Goal: Task Accomplishment & Management: Manage account settings

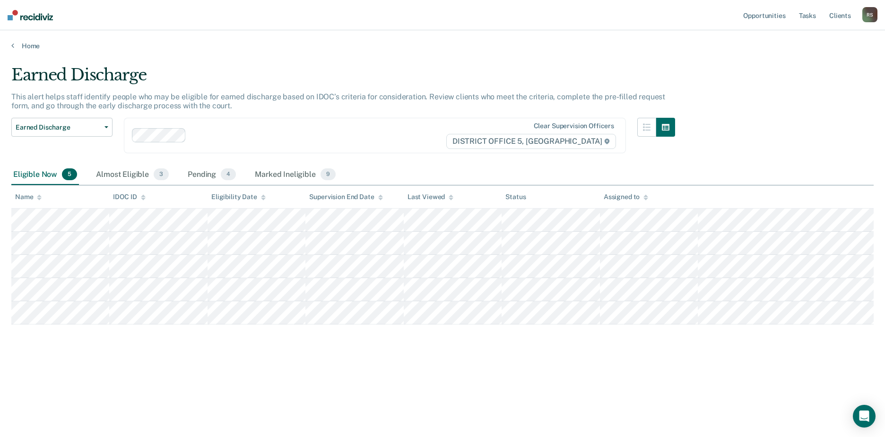
click at [52, 173] on div "Eligible Now 5" at bounding box center [45, 174] width 68 height 21
click at [134, 174] on div "Almost Eligible 3" at bounding box center [132, 174] width 77 height 21
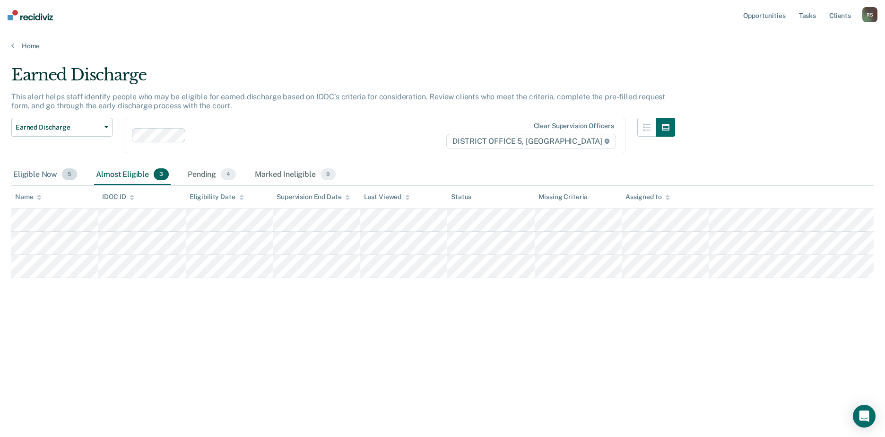
click at [56, 173] on div "Eligible Now 5" at bounding box center [45, 174] width 68 height 21
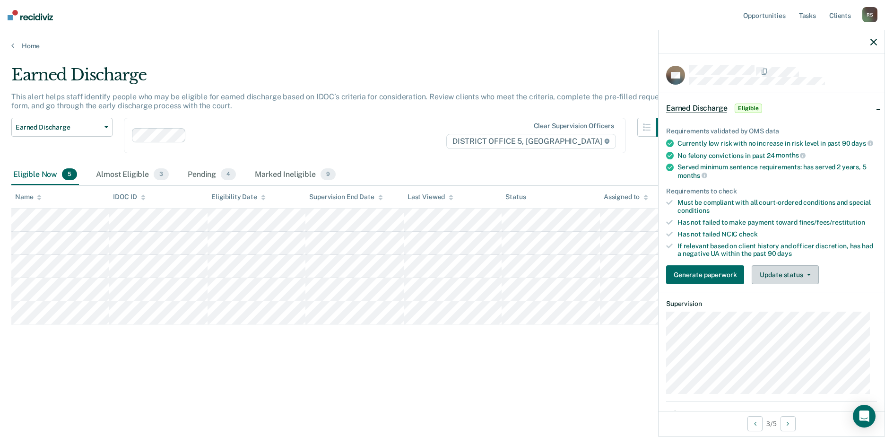
click at [784, 284] on button "Update status" at bounding box center [785, 274] width 67 height 19
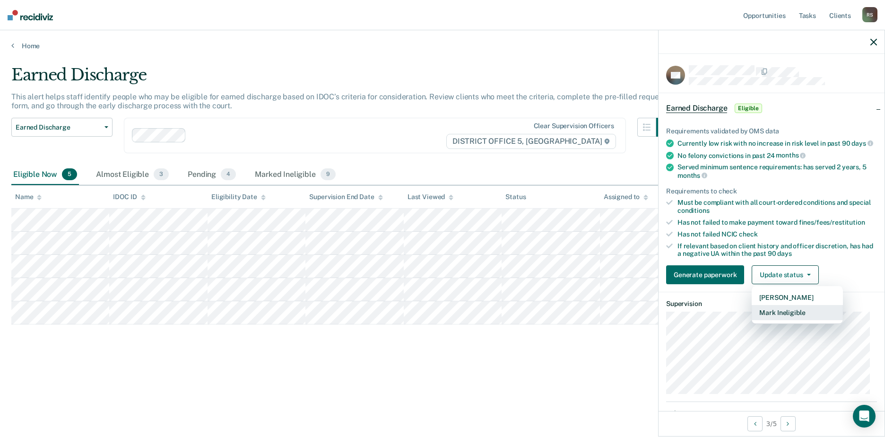
click at [795, 315] on button "Mark Ineligible" at bounding box center [797, 312] width 91 height 15
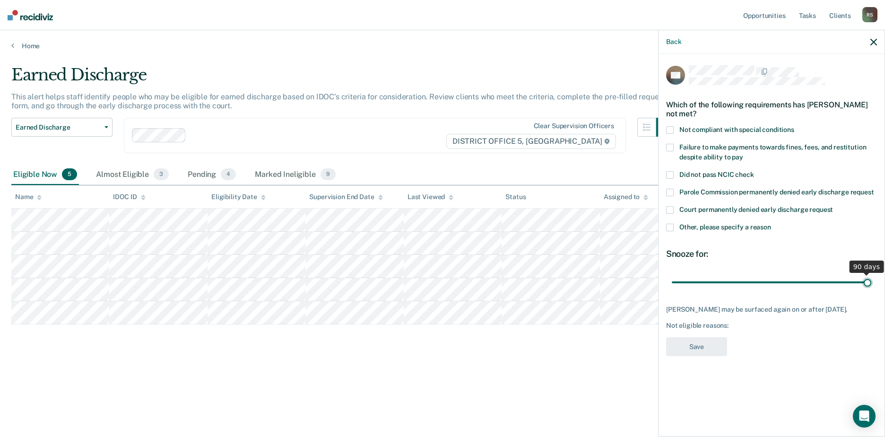
drag, startPoint x: 740, startPoint y: 283, endPoint x: 898, endPoint y: 307, distance: 160.2
type input "90"
click at [871, 290] on input "range" at bounding box center [771, 282] width 199 height 17
click at [671, 225] on span at bounding box center [670, 228] width 8 height 8
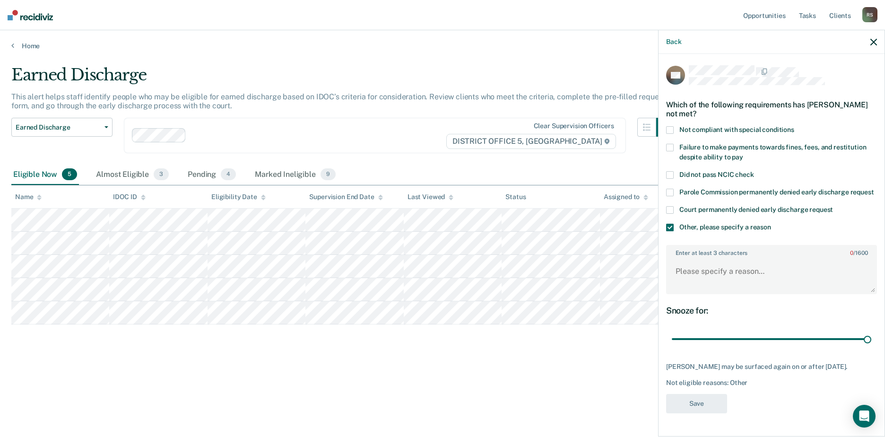
scroll to position [13, 0]
click at [723, 272] on textarea "Enter at least 3 characters 0 / 1600" at bounding box center [771, 275] width 209 height 35
type textarea "financial obligations"
click at [694, 403] on button "Save" at bounding box center [696, 403] width 61 height 19
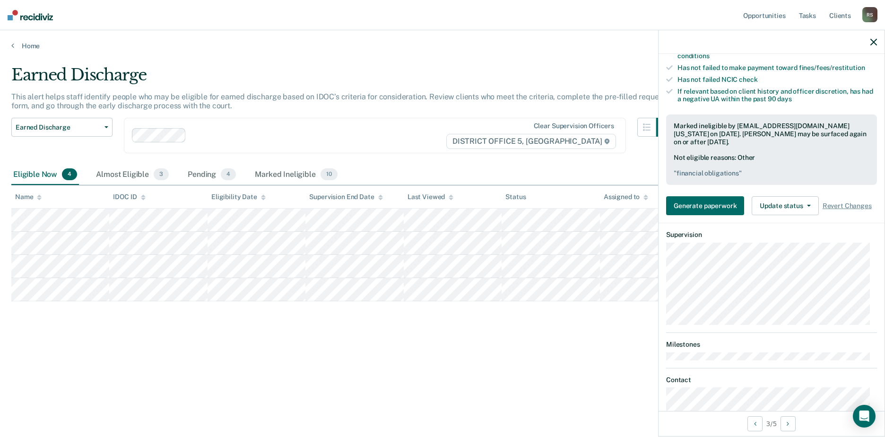
scroll to position [0, 0]
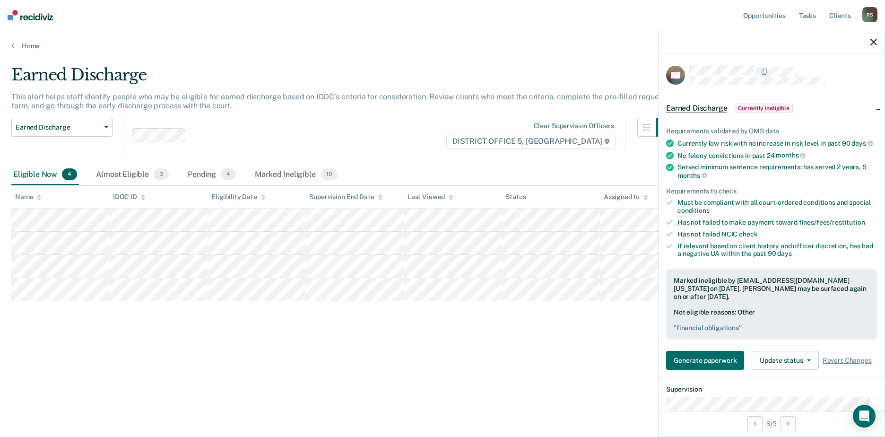
click at [871, 40] on icon "button" at bounding box center [873, 42] width 7 height 7
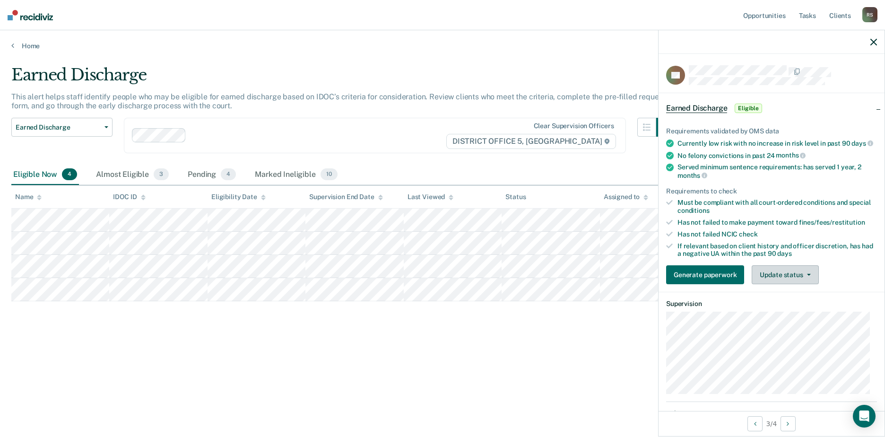
click at [770, 284] on button "Update status" at bounding box center [785, 274] width 67 height 19
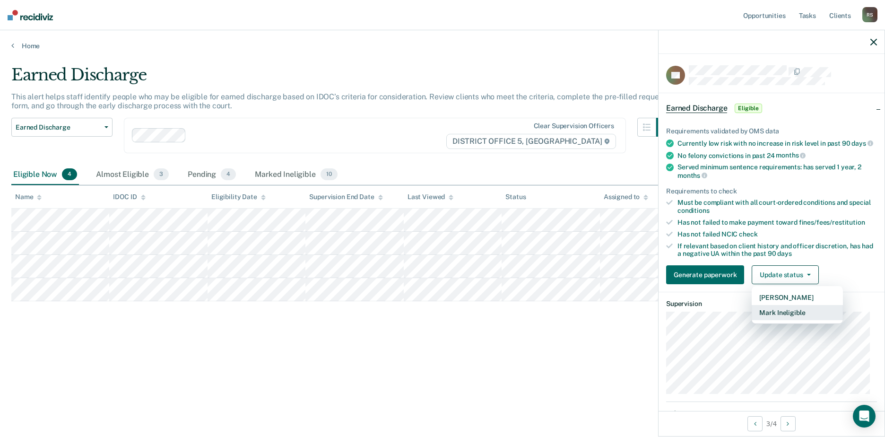
click at [778, 318] on button "Mark Ineligible" at bounding box center [797, 312] width 91 height 15
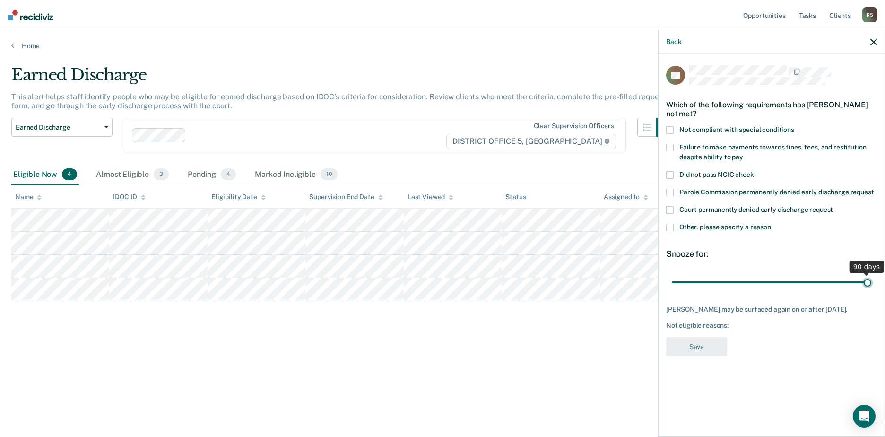
drag, startPoint x: 739, startPoint y: 285, endPoint x: 877, endPoint y: 295, distance: 138.5
type input "90"
click at [871, 290] on input "range" at bounding box center [771, 282] width 199 height 17
click at [673, 229] on span at bounding box center [670, 228] width 8 height 8
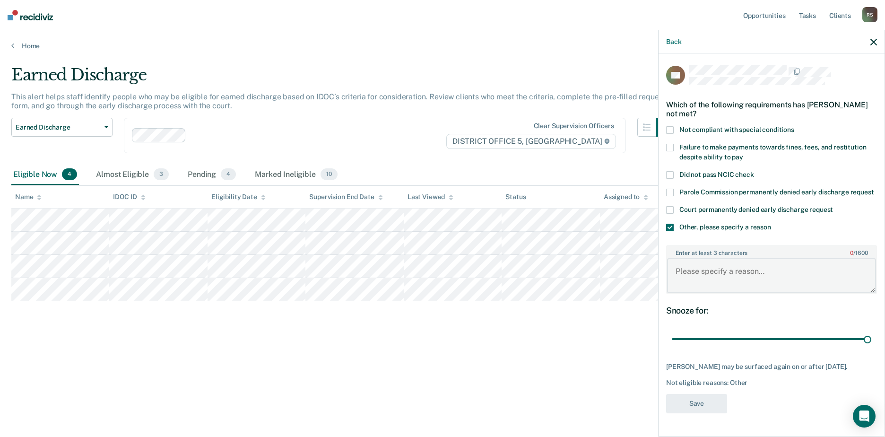
click at [705, 293] on textarea "Enter at least 3 characters 0 / 1600" at bounding box center [771, 275] width 209 height 35
type textarea "Financial obligations"
click at [700, 413] on button "Save" at bounding box center [696, 403] width 61 height 19
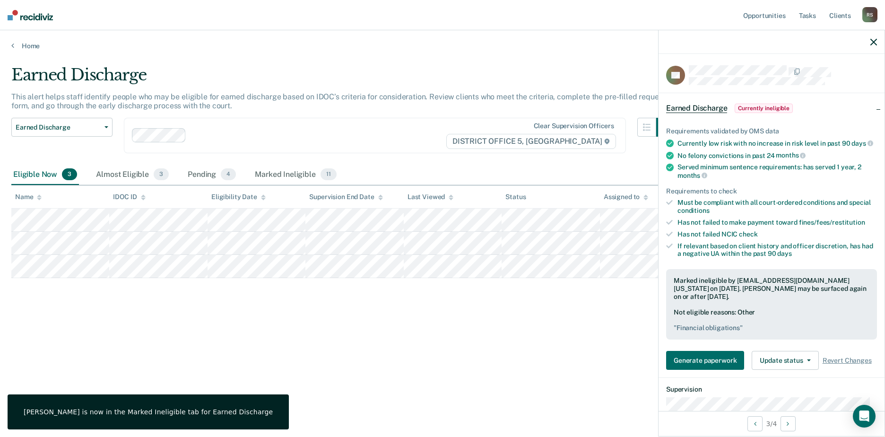
click at [870, 43] on div at bounding box center [771, 42] width 226 height 24
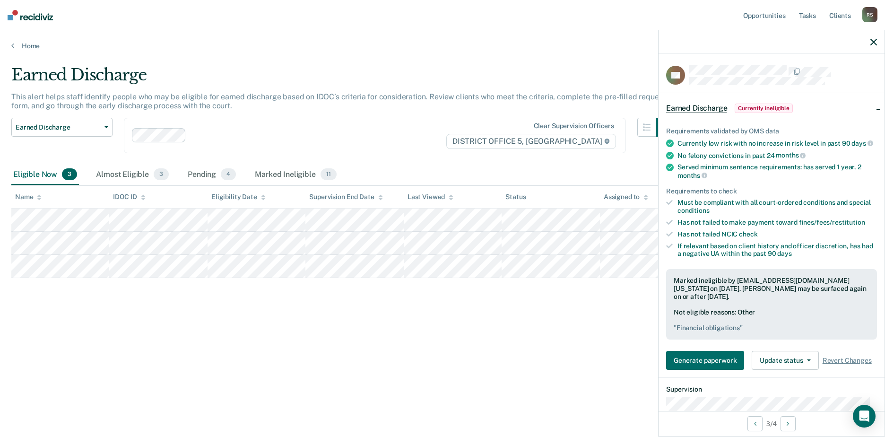
click at [873, 43] on icon "button" at bounding box center [873, 42] width 7 height 7
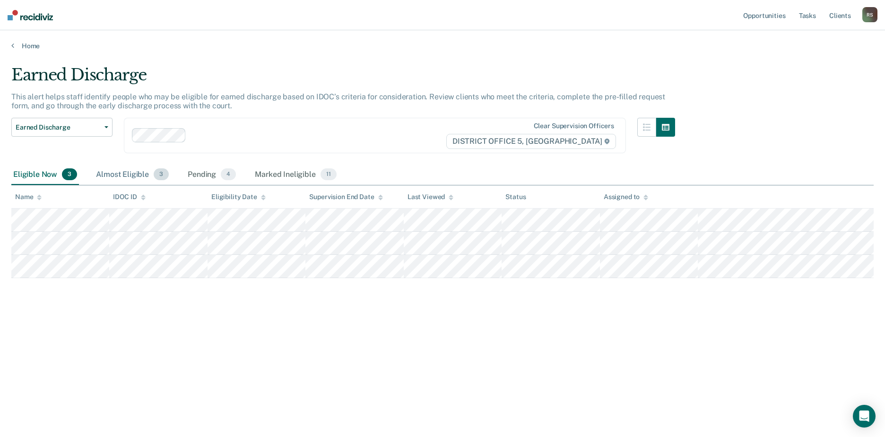
click at [132, 174] on div "Almost Eligible 3" at bounding box center [132, 174] width 77 height 21
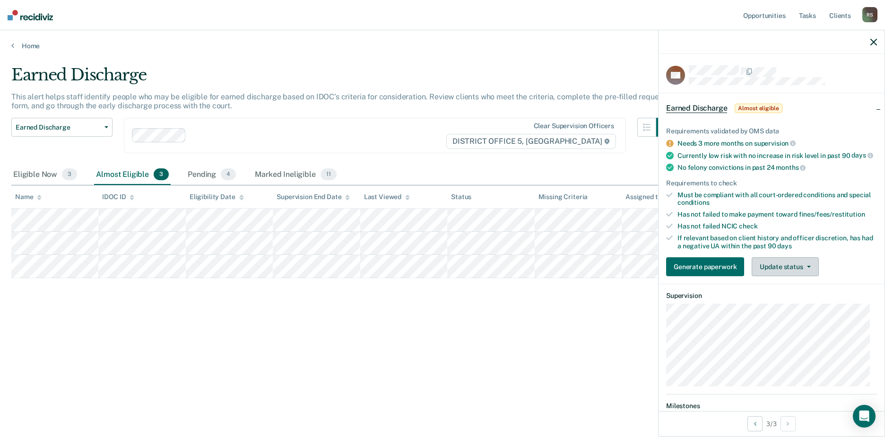
click at [766, 276] on button "Update status" at bounding box center [785, 266] width 67 height 19
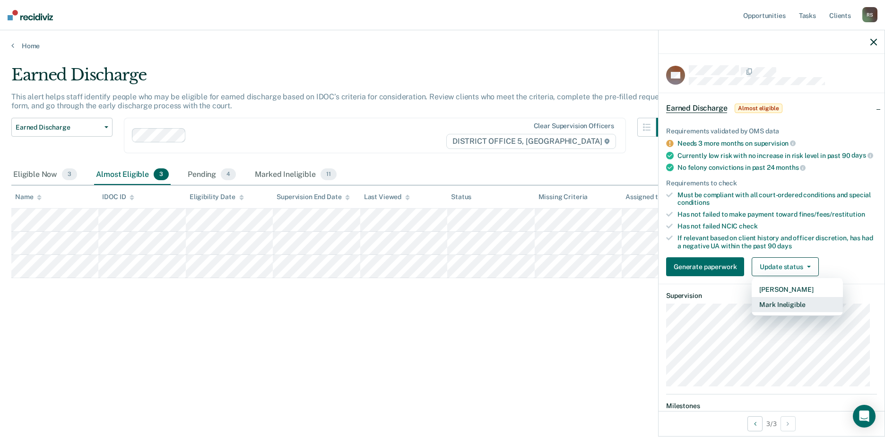
click at [791, 312] on button "Mark Ineligible" at bounding box center [797, 304] width 91 height 15
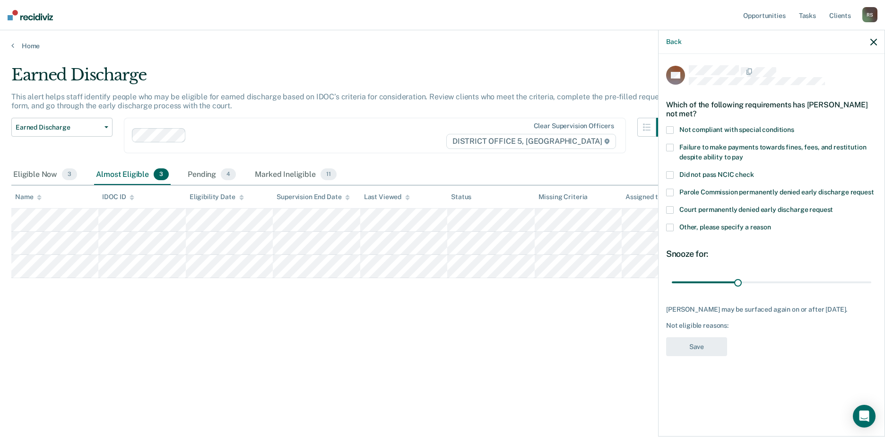
click at [666, 132] on div "ML Which of the following requirements has [PERSON_NAME] not met? Not compliant…" at bounding box center [771, 244] width 226 height 381
click at [668, 129] on span at bounding box center [670, 130] width 8 height 8
drag, startPoint x: 741, startPoint y: 281, endPoint x: 886, endPoint y: 312, distance: 148.4
type input "90"
click at [871, 290] on input "range" at bounding box center [771, 282] width 199 height 17
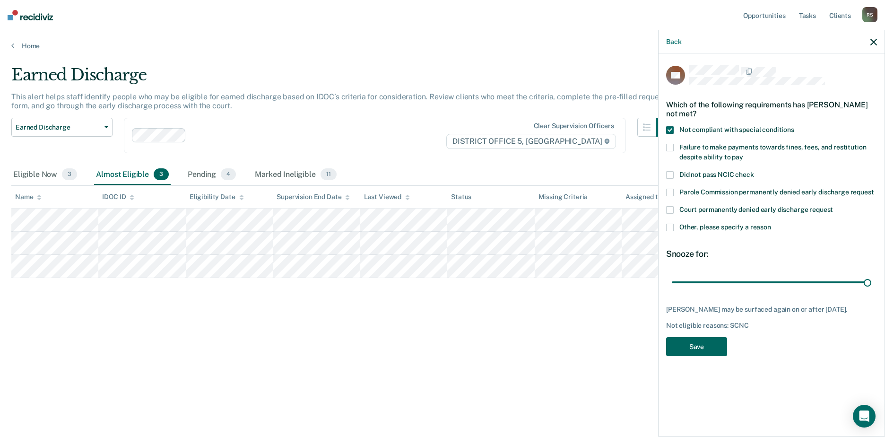
click at [684, 347] on button "Save" at bounding box center [696, 346] width 61 height 19
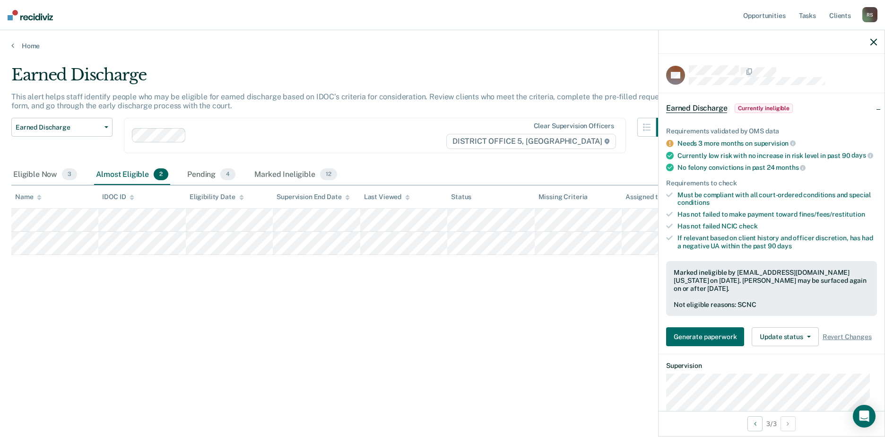
click at [875, 42] on icon "button" at bounding box center [873, 42] width 7 height 7
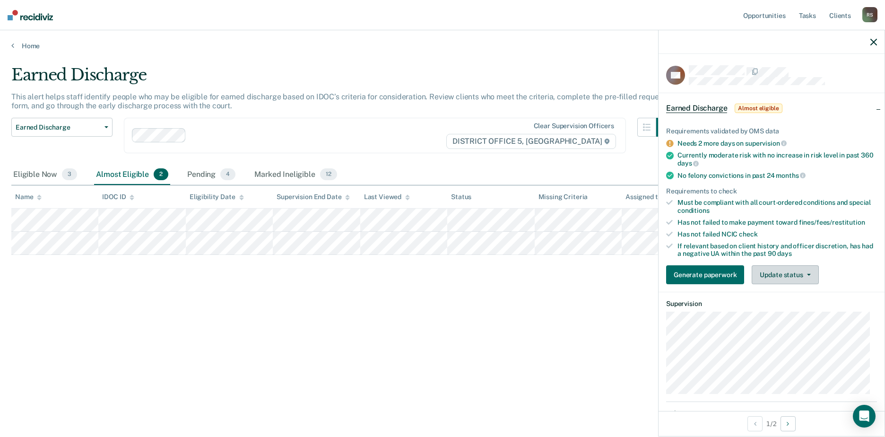
click at [784, 268] on button "Update status" at bounding box center [785, 274] width 67 height 19
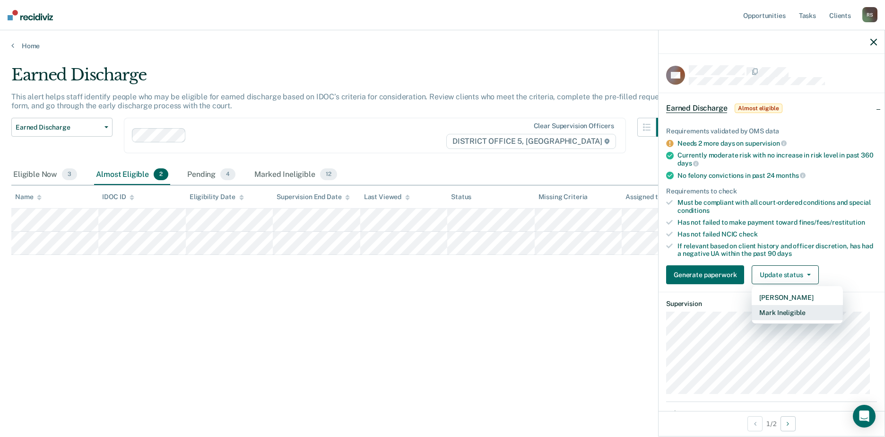
click at [796, 312] on button "Mark Ineligible" at bounding box center [797, 312] width 91 height 15
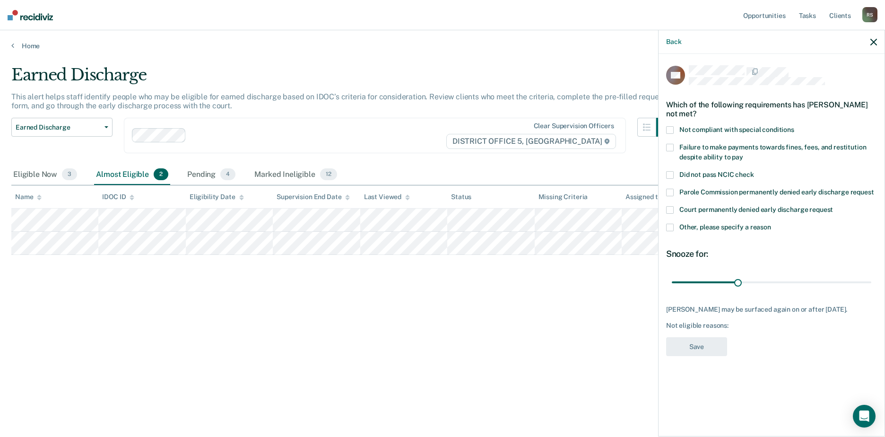
click at [670, 147] on span at bounding box center [670, 148] width 8 height 8
drag, startPoint x: 746, startPoint y: 286, endPoint x: 874, endPoint y: 293, distance: 127.3
type input "90"
click at [871, 290] on input "range" at bounding box center [771, 282] width 199 height 17
click at [705, 341] on button "Save" at bounding box center [696, 346] width 61 height 19
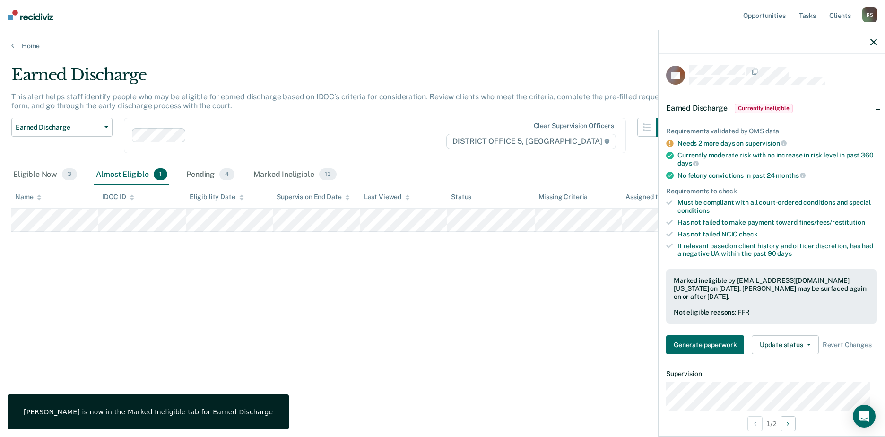
click at [872, 42] on icon "button" at bounding box center [873, 42] width 7 height 7
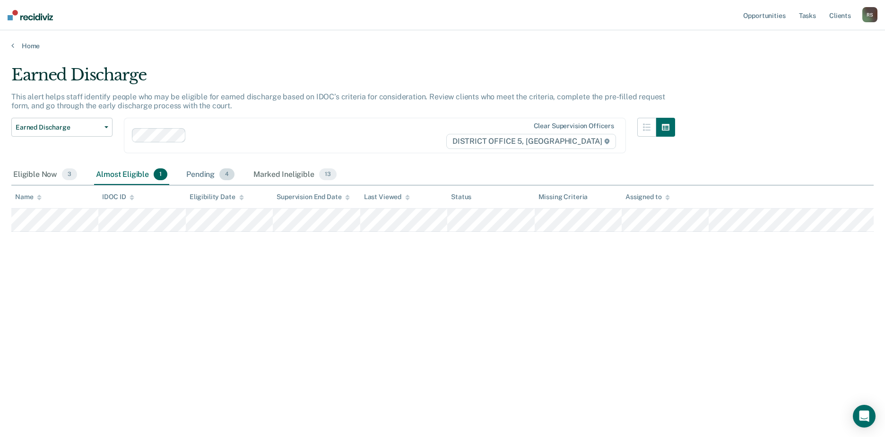
click at [201, 173] on div "Pending 4" at bounding box center [210, 174] width 52 height 21
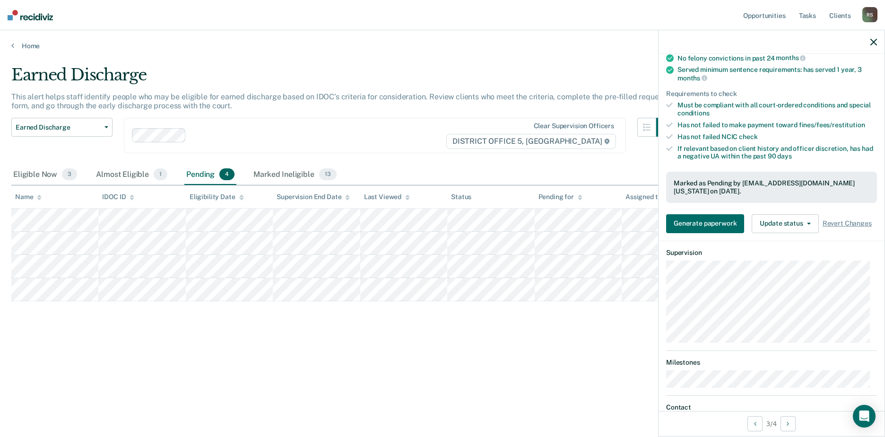
scroll to position [142, 0]
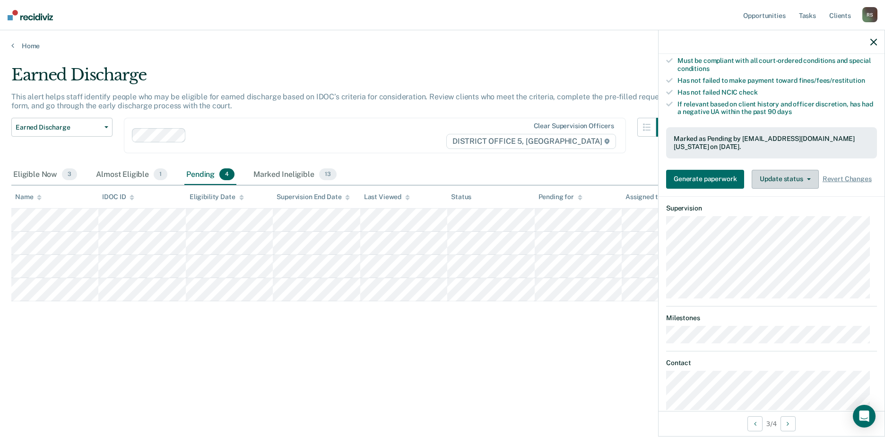
click at [788, 189] on button "Update status" at bounding box center [785, 179] width 67 height 19
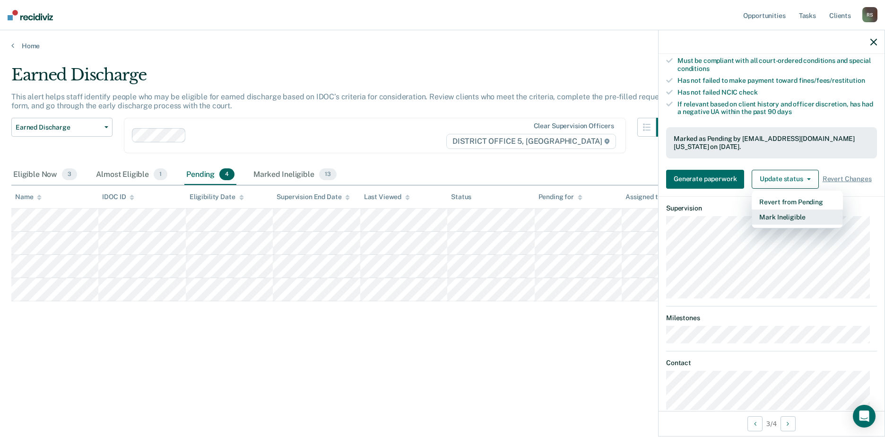
click at [797, 219] on button "Mark Ineligible" at bounding box center [797, 216] width 91 height 15
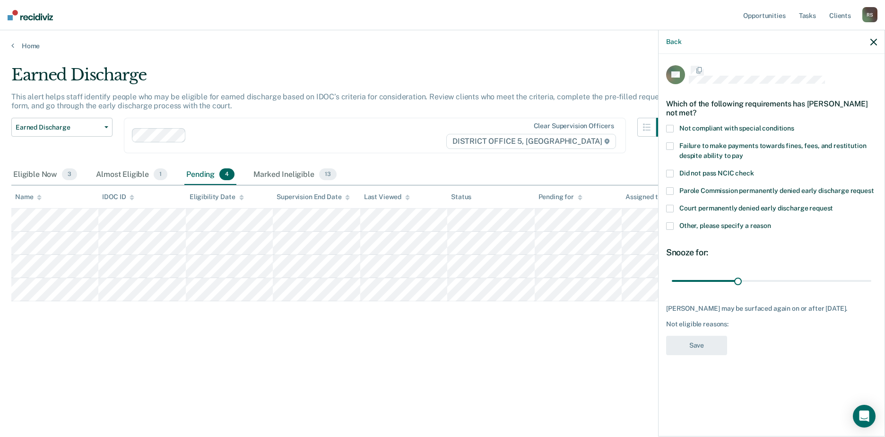
scroll to position [0, 0]
drag, startPoint x: 740, startPoint y: 283, endPoint x: 810, endPoint y: 227, distance: 90.1
type input "90"
click at [871, 285] on input "range" at bounding box center [771, 282] width 199 height 17
click at [671, 149] on span at bounding box center [670, 148] width 8 height 8
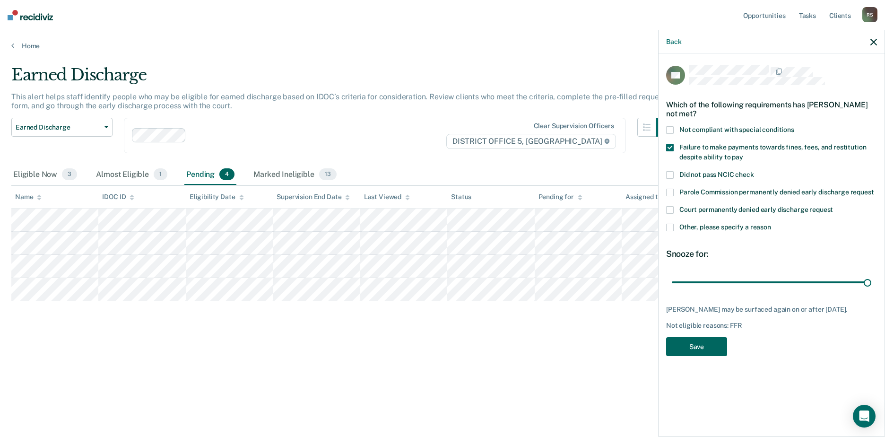
click at [703, 356] on button "Save" at bounding box center [696, 346] width 61 height 19
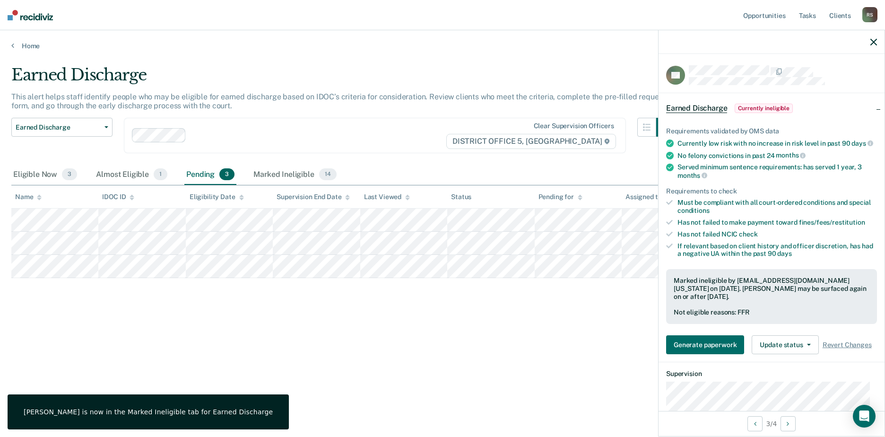
click at [874, 40] on icon "button" at bounding box center [873, 42] width 7 height 7
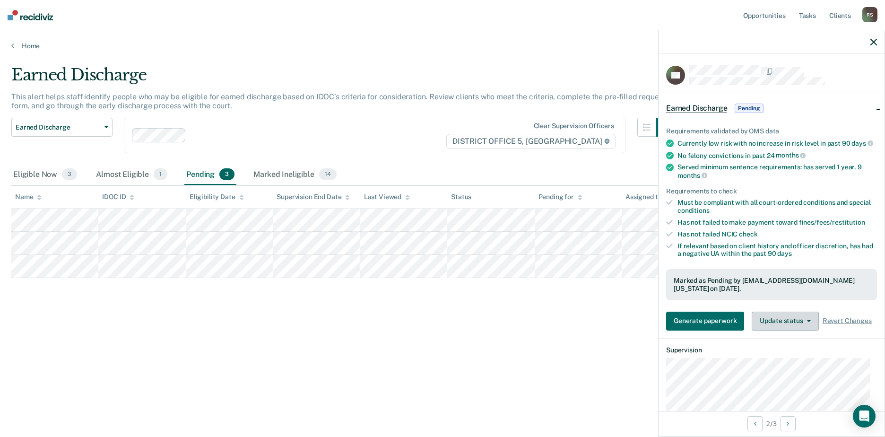
click at [785, 329] on button "Update status" at bounding box center [785, 321] width 67 height 19
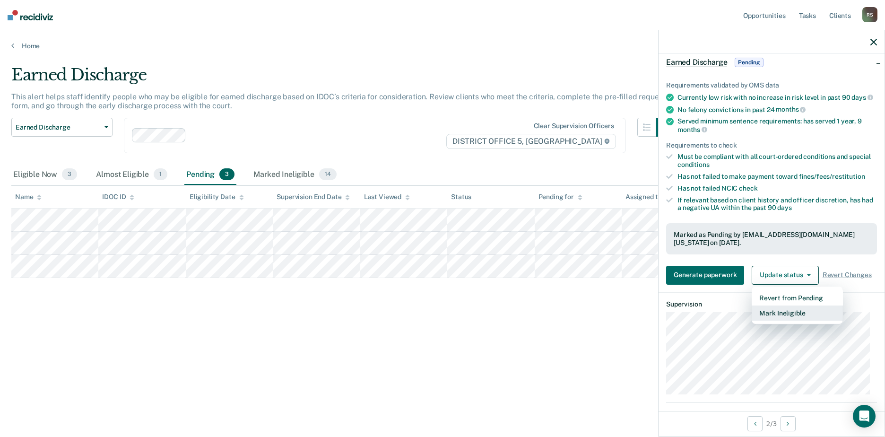
scroll to position [95, 0]
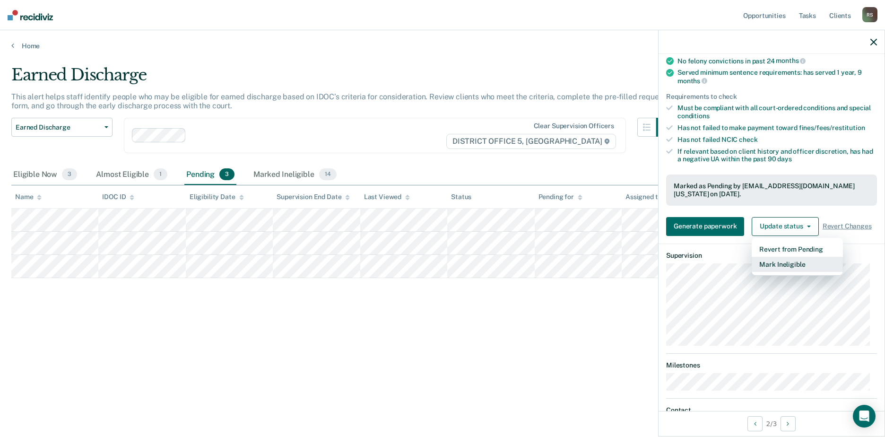
click at [781, 270] on button "Mark Ineligible" at bounding box center [797, 264] width 91 height 15
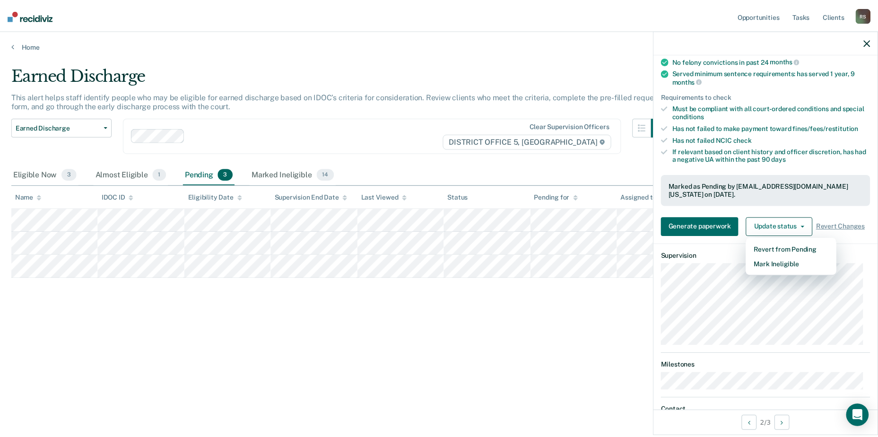
scroll to position [0, 0]
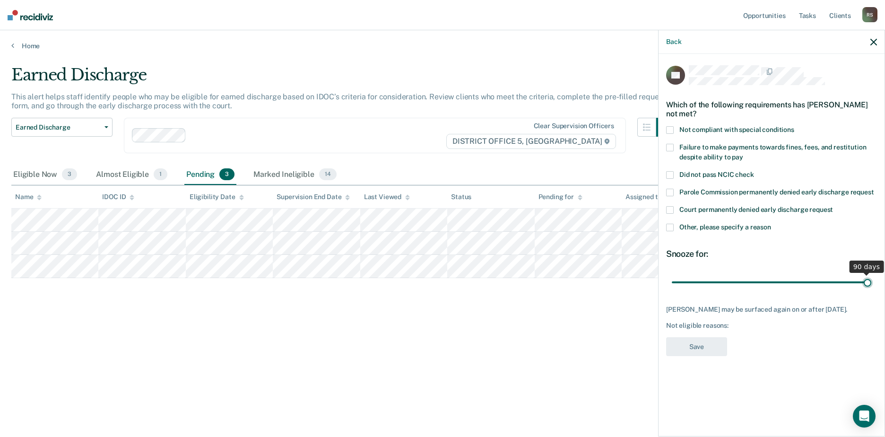
drag, startPoint x: 740, startPoint y: 282, endPoint x: 905, endPoint y: 307, distance: 167.3
type input "90"
click at [871, 290] on input "range" at bounding box center [771, 282] width 199 height 17
click at [669, 144] on span at bounding box center [670, 148] width 8 height 8
click at [707, 356] on button "Save" at bounding box center [696, 346] width 61 height 19
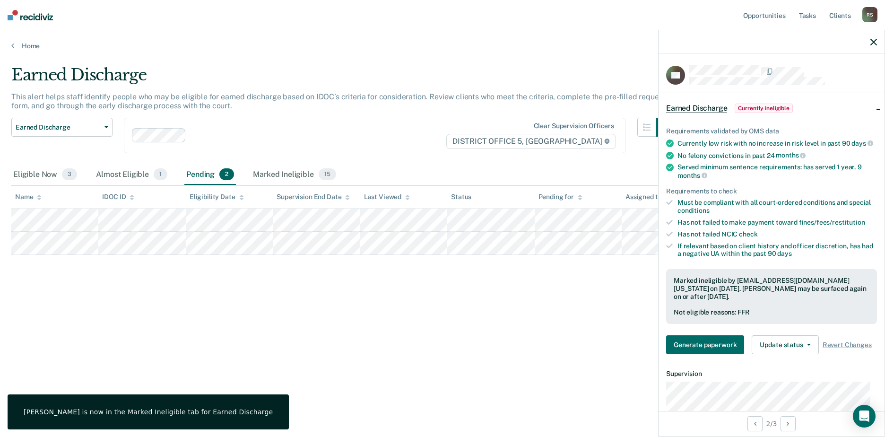
click at [874, 45] on icon "button" at bounding box center [873, 42] width 7 height 7
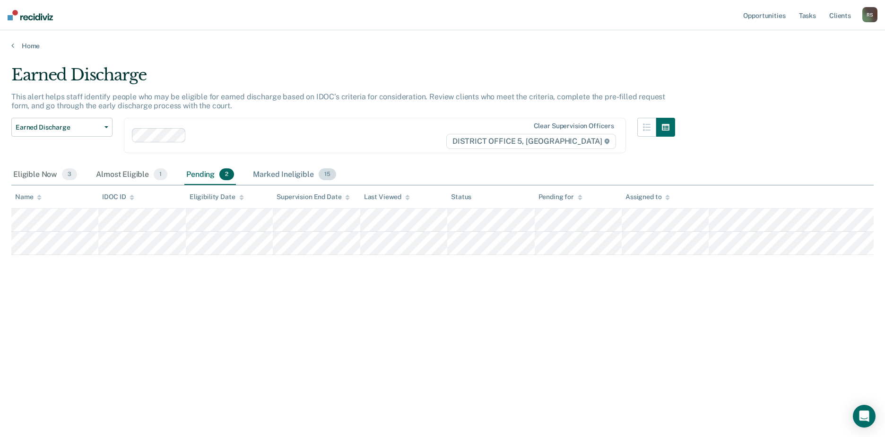
click at [299, 178] on div "Marked Ineligible 15" at bounding box center [294, 174] width 87 height 21
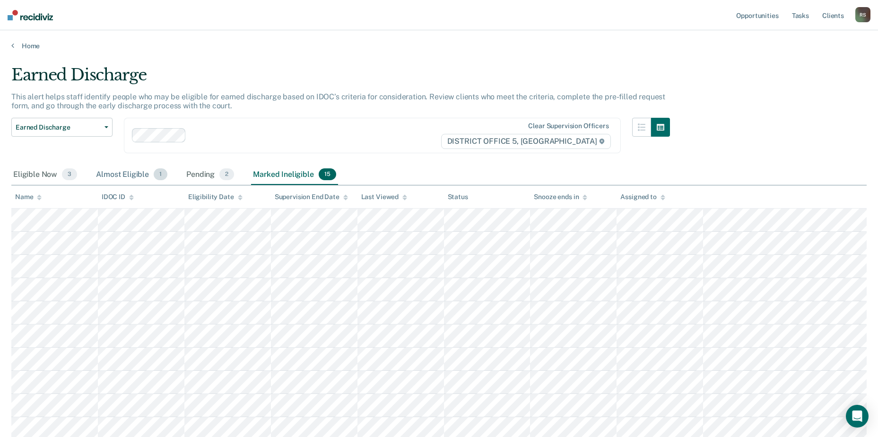
click at [143, 174] on div "Almost Eligible 1" at bounding box center [131, 174] width 75 height 21
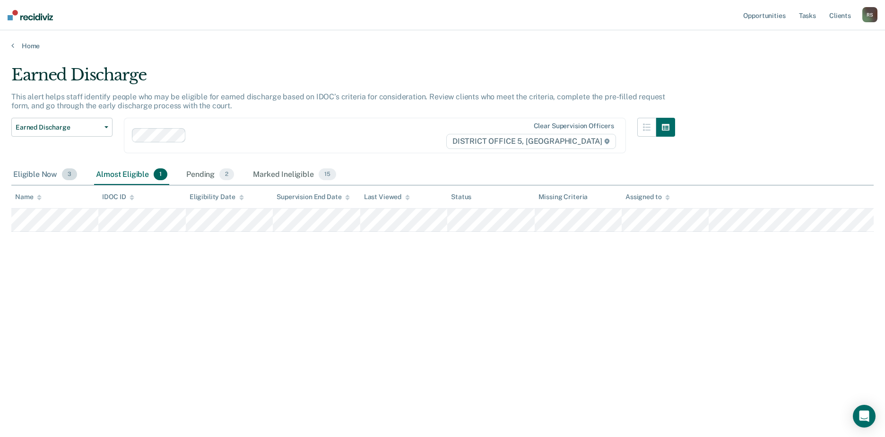
click at [48, 177] on div "Eligible Now 3" at bounding box center [45, 174] width 68 height 21
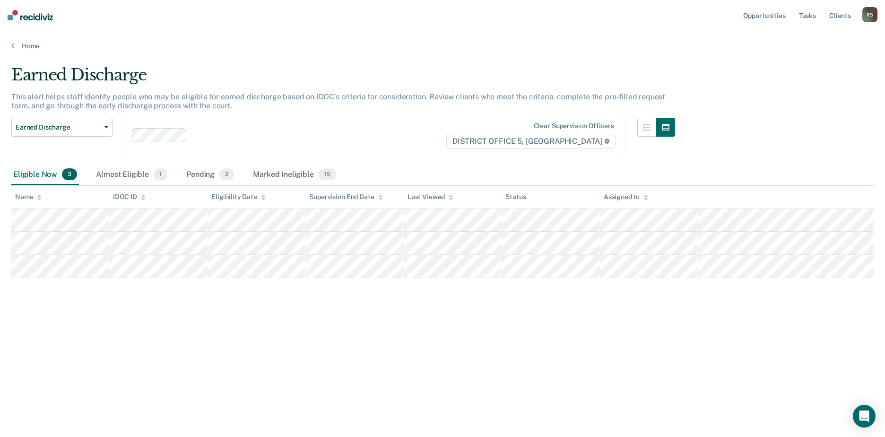
click at [102, 387] on div "Earned Discharge This alert helps staff identify people who may be eligible for…" at bounding box center [442, 230] width 862 height 331
click at [46, 22] on nav "Opportunities Tasks Client s [PERSON_NAME] Profile How it works Log Out" at bounding box center [442, 15] width 885 height 30
click at [41, 18] on img at bounding box center [30, 15] width 45 height 10
